Goal: Task Accomplishment & Management: Complete application form

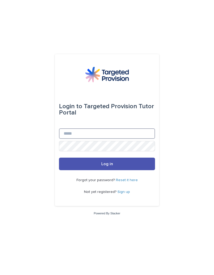
click at [67, 139] on input "Email" at bounding box center [107, 133] width 96 height 10
type input "**********"
click at [114, 170] on button "Log in" at bounding box center [107, 164] width 96 height 13
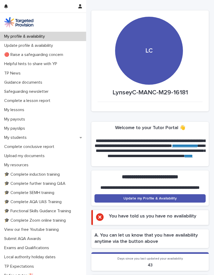
click at [14, 139] on p "My students" at bounding box center [16, 137] width 29 height 5
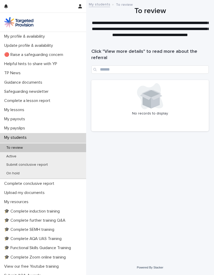
click at [10, 156] on p "Active" at bounding box center [11, 156] width 19 height 4
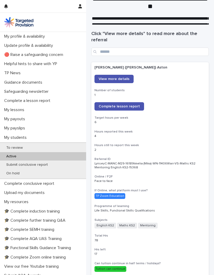
scroll to position [13, 0]
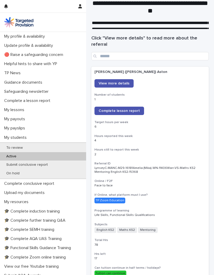
click at [130, 110] on span "Complete lesson report" at bounding box center [119, 111] width 41 height 4
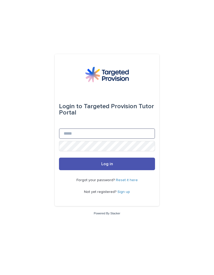
click at [68, 139] on input "Email" at bounding box center [107, 133] width 96 height 10
